Goal: Navigation & Orientation: Find specific page/section

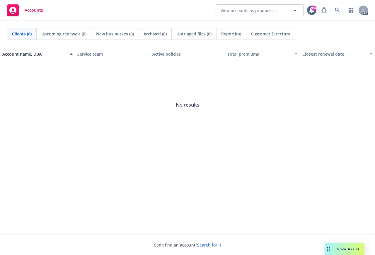
click at [275, 28] on div "Clients (0) Upcoming renewals (0) New businesses (0) Archived (0) Untriaged fil…" at bounding box center [187, 34] width 375 height 26
click at [277, 28] on div "Clients (0) Upcoming renewals (0) New businesses (0) Archived (0) Untriaged fil…" at bounding box center [151, 34] width 289 height 12
click at [283, 33] on div "Customer Directory" at bounding box center [270, 33] width 49 height 11
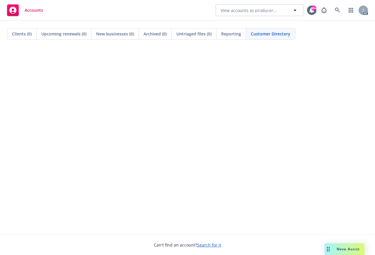
click at [13, 30] on div "Clients (0)" at bounding box center [21, 33] width 29 height 11
